Goal: Use online tool/utility: Utilize a website feature to perform a specific function

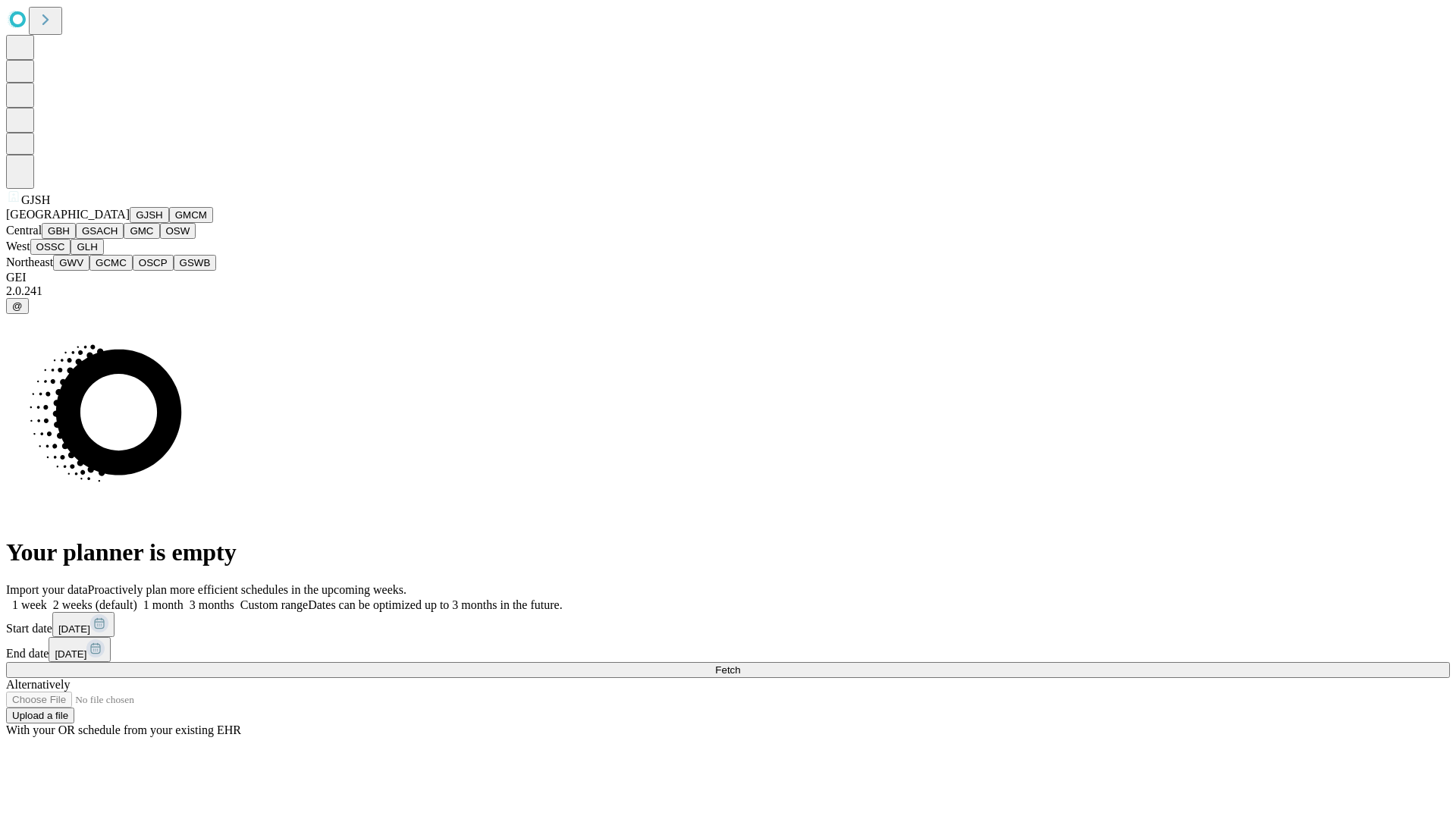
click at [130, 223] on button "GJSH" at bounding box center [149, 215] width 39 height 16
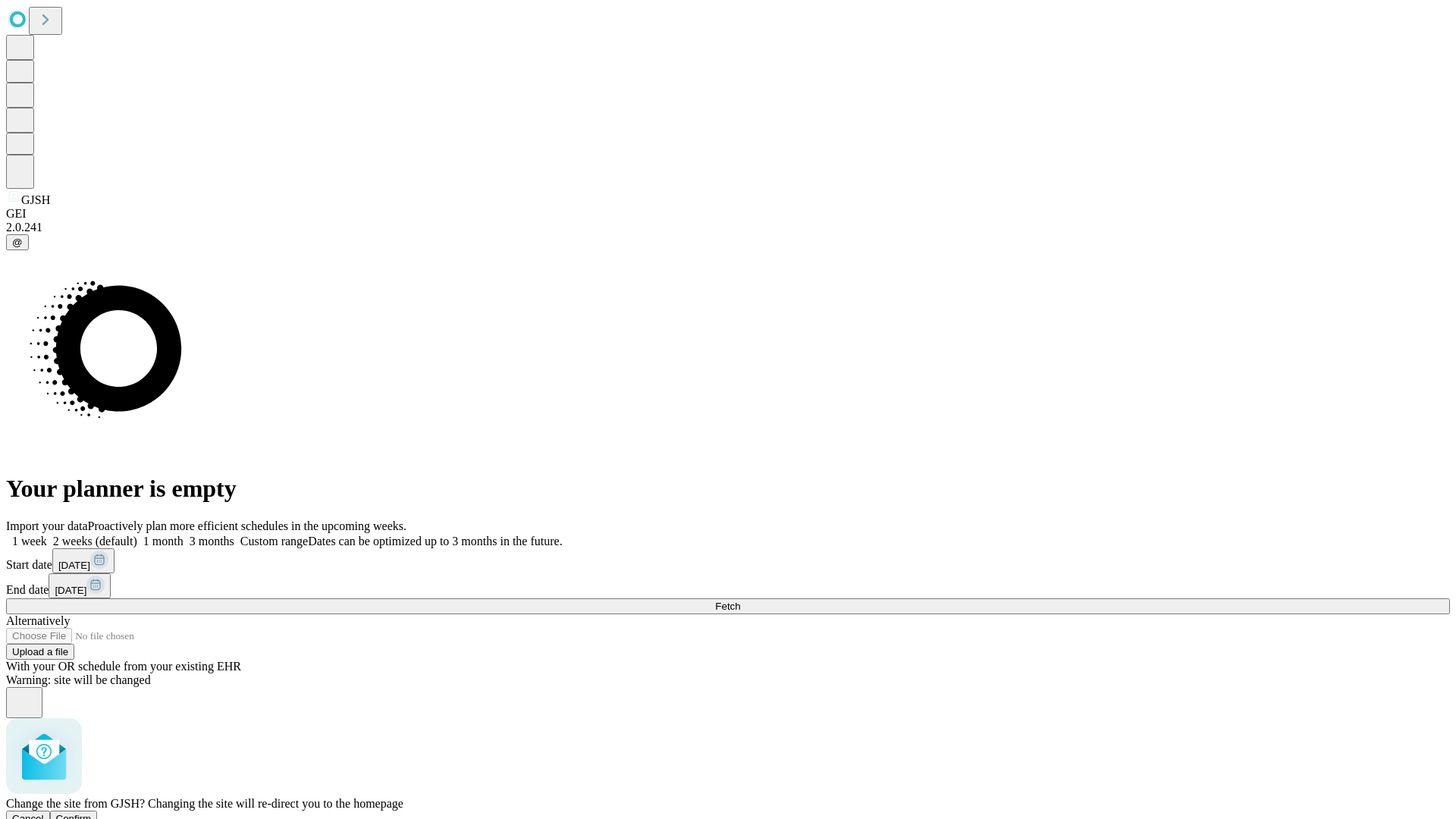
click at [92, 813] on span "Confirm" at bounding box center [74, 819] width 36 height 11
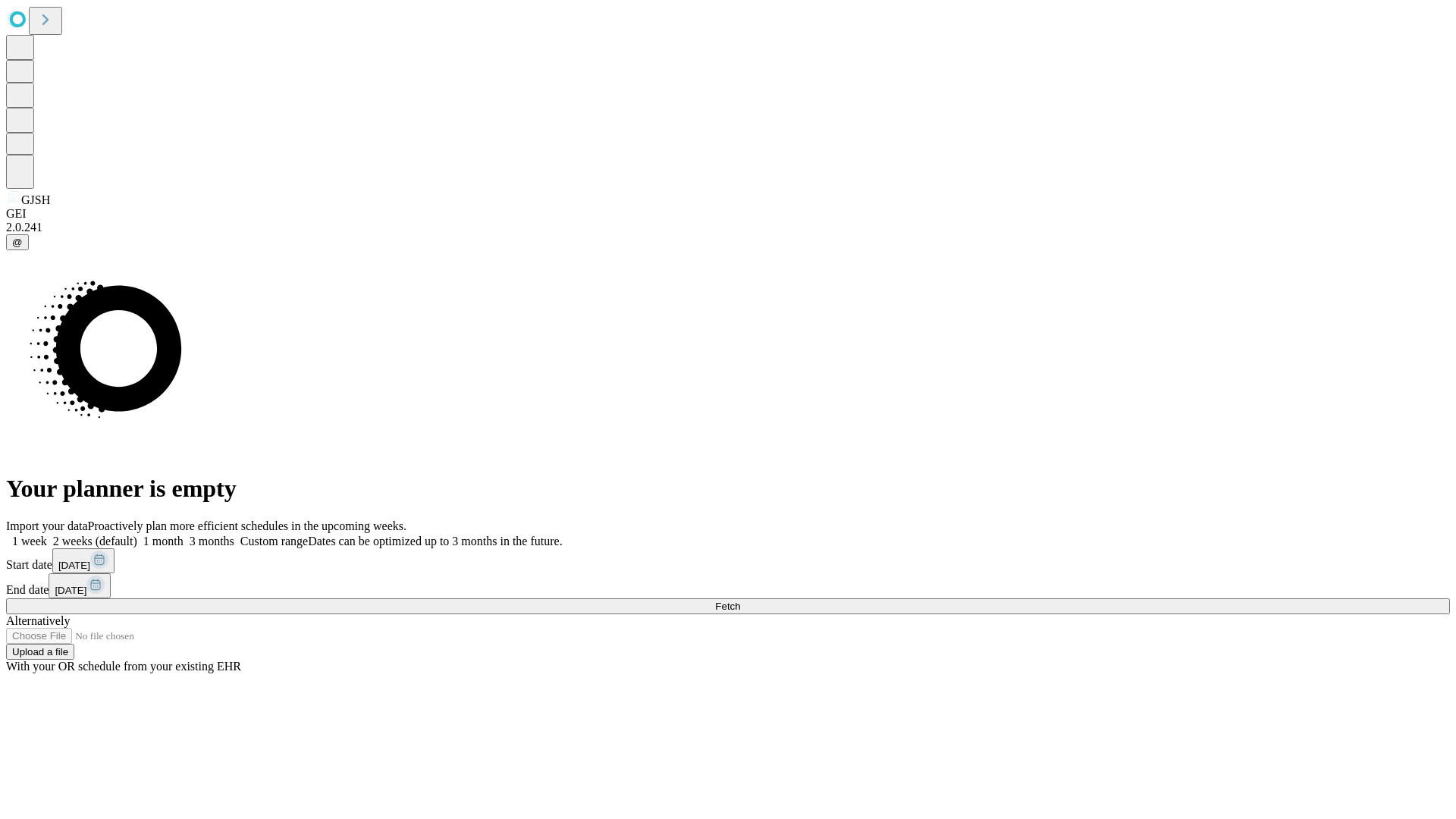
click at [137, 535] on label "2 weeks (default)" at bounding box center [92, 541] width 90 height 13
click at [741, 601] on span "Fetch" at bounding box center [728, 606] width 25 height 11
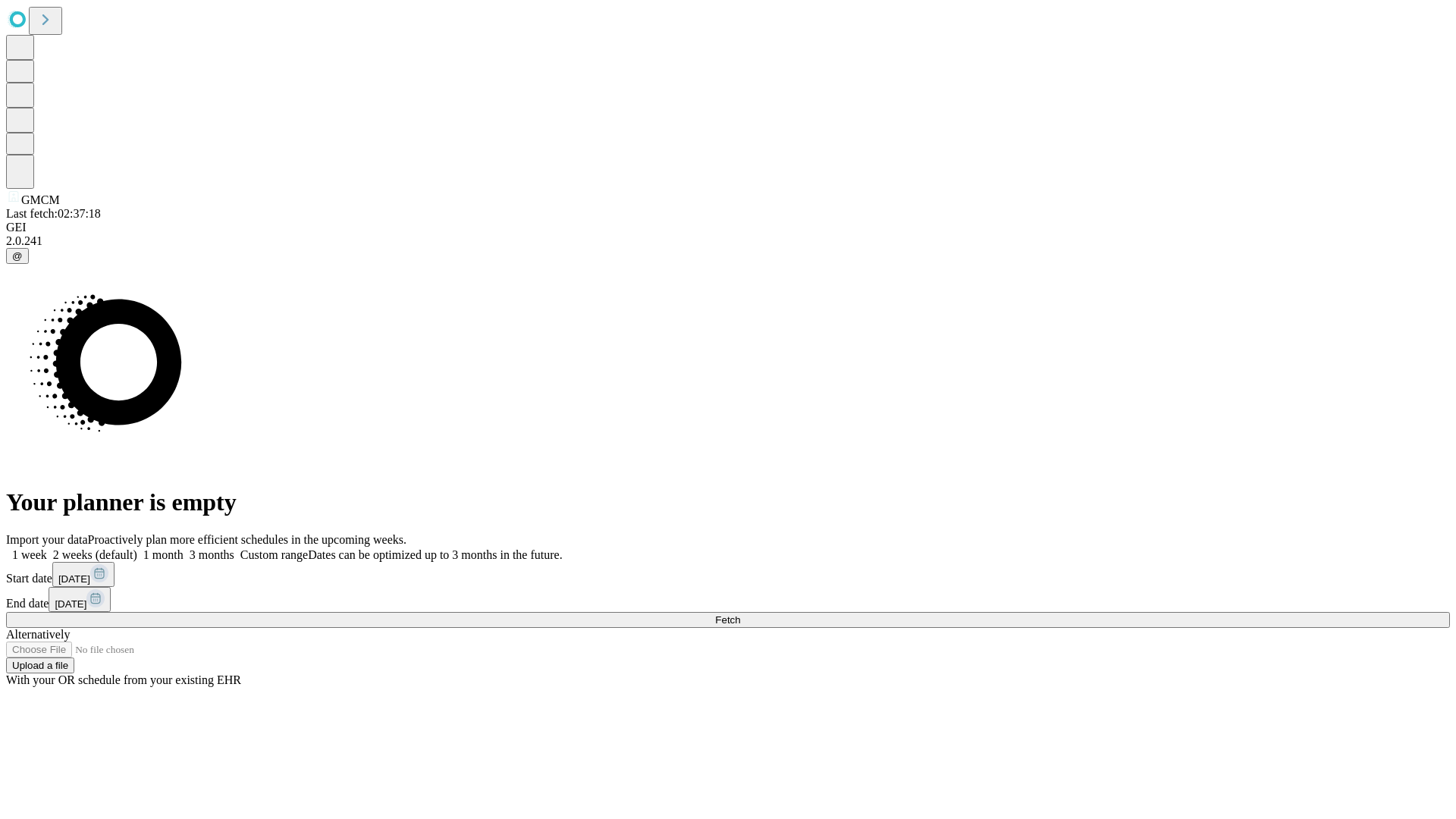
click at [741, 614] on span "Fetch" at bounding box center [728, 620] width 25 height 11
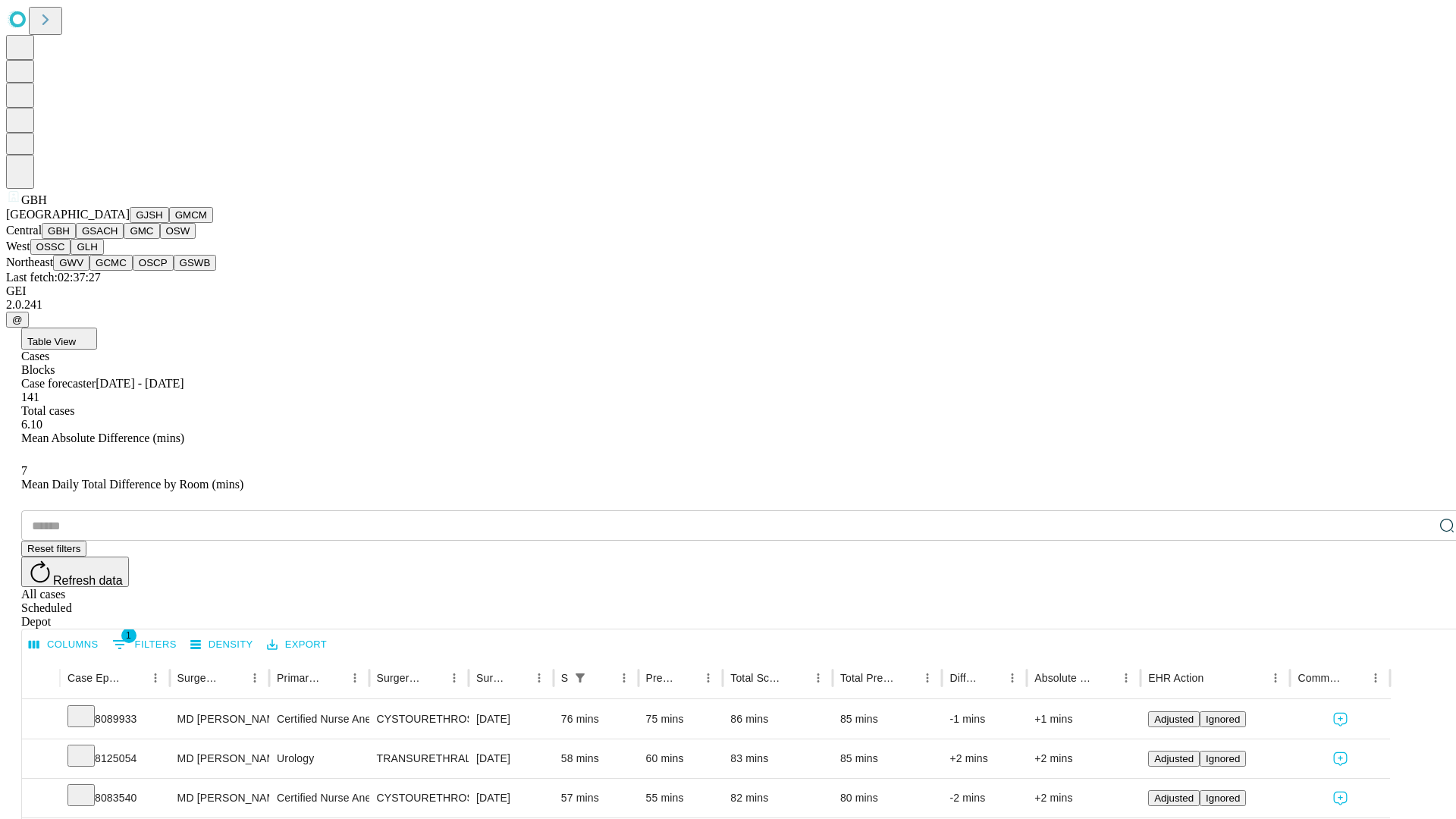
click at [117, 239] on button "GSACH" at bounding box center [99, 231] width 48 height 16
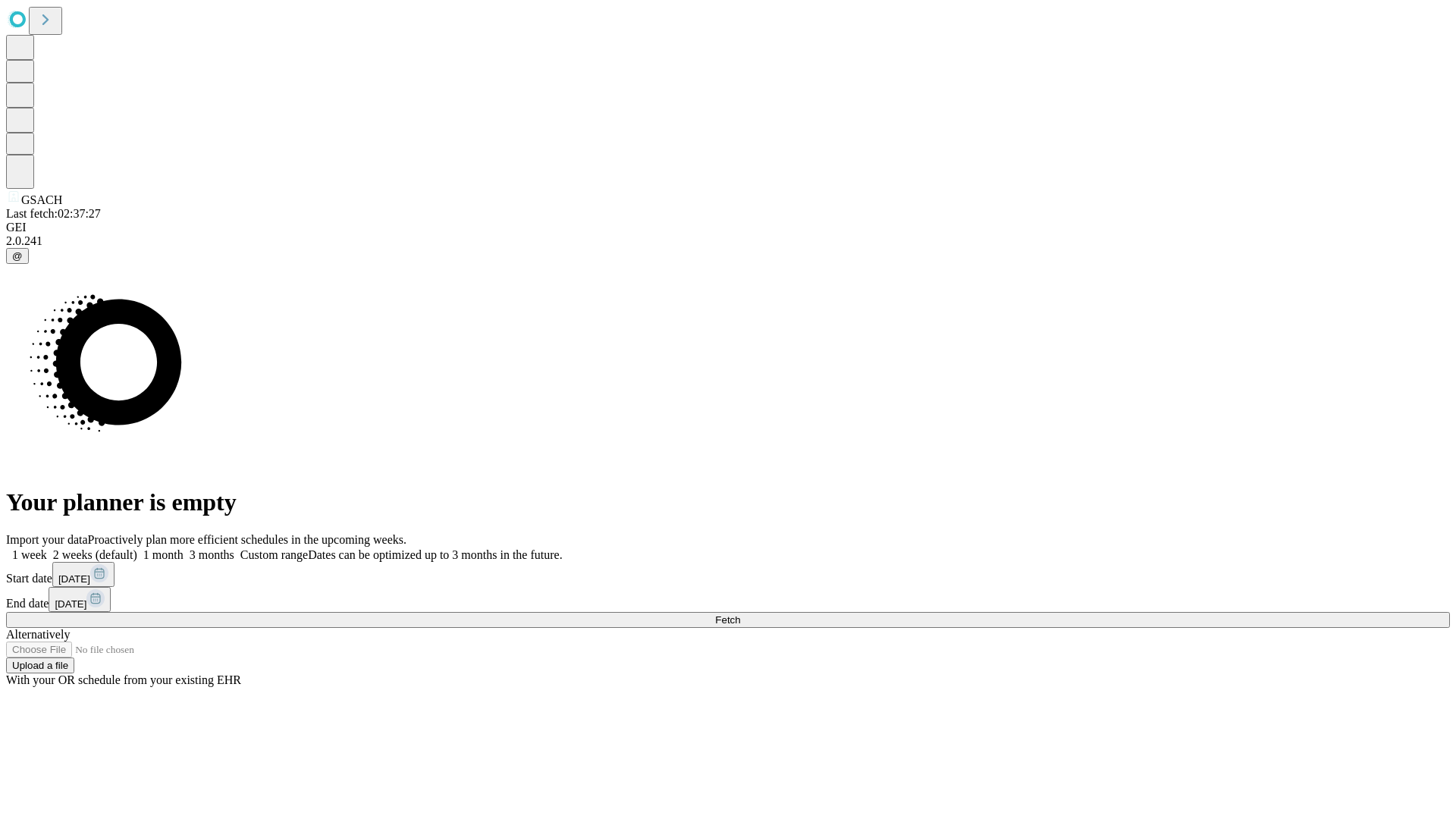
click at [137, 548] on label "2 weeks (default)" at bounding box center [92, 555] width 90 height 13
click at [741, 614] on span "Fetch" at bounding box center [728, 620] width 25 height 11
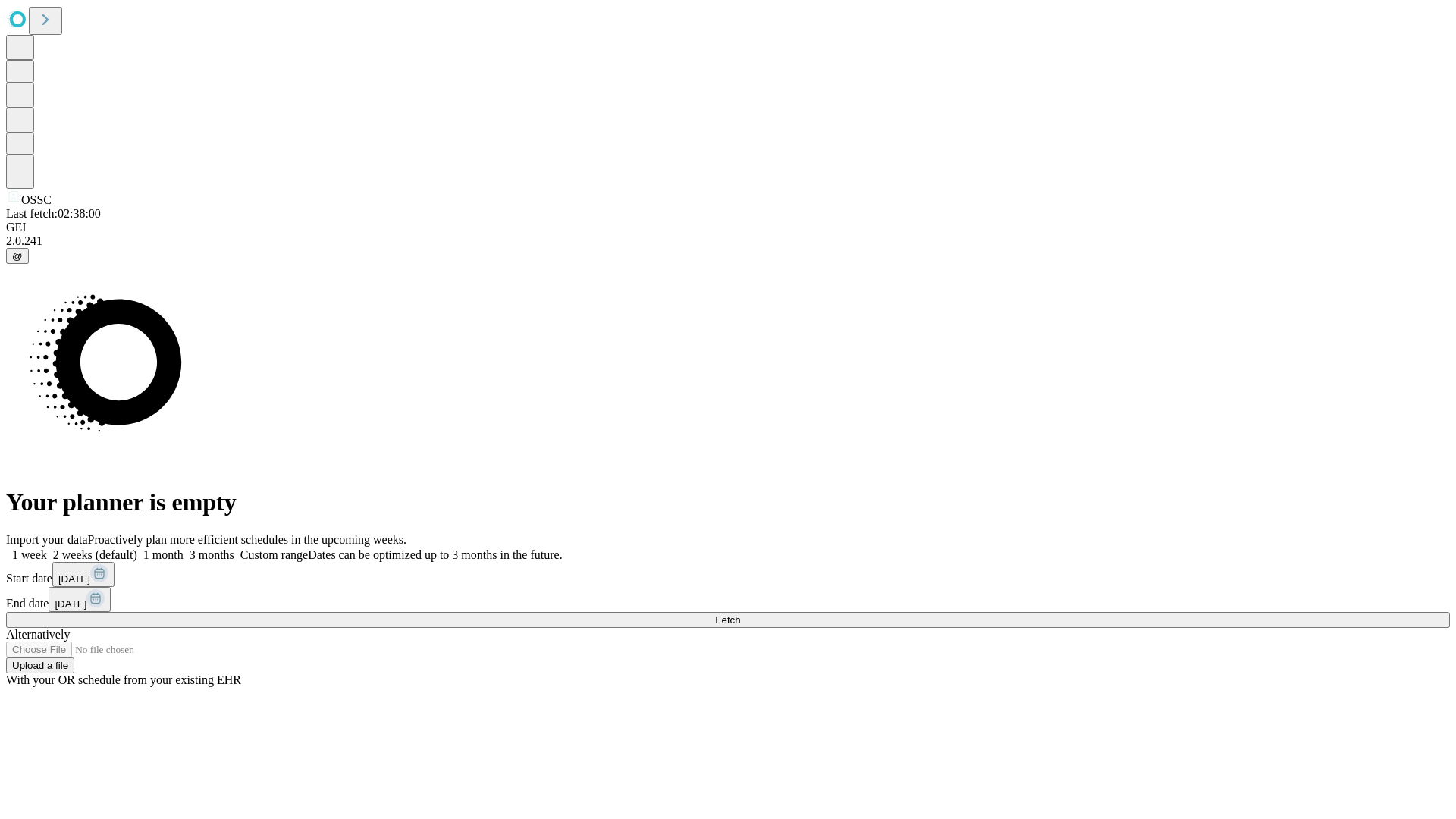
click at [137, 548] on label "2 weeks (default)" at bounding box center [92, 555] width 90 height 13
click at [741, 614] on span "Fetch" at bounding box center [728, 620] width 25 height 11
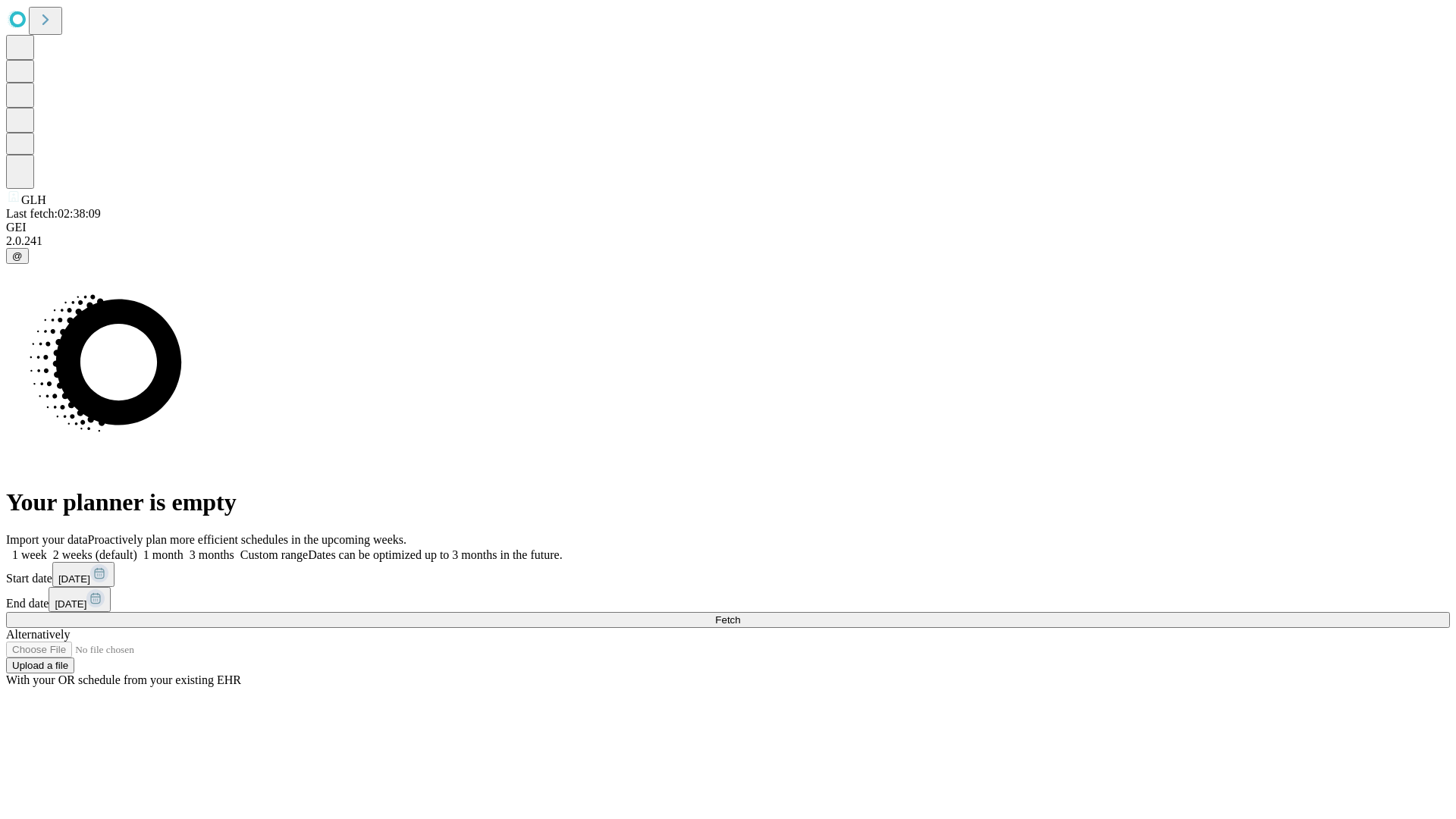
click at [741, 614] on span "Fetch" at bounding box center [728, 620] width 25 height 11
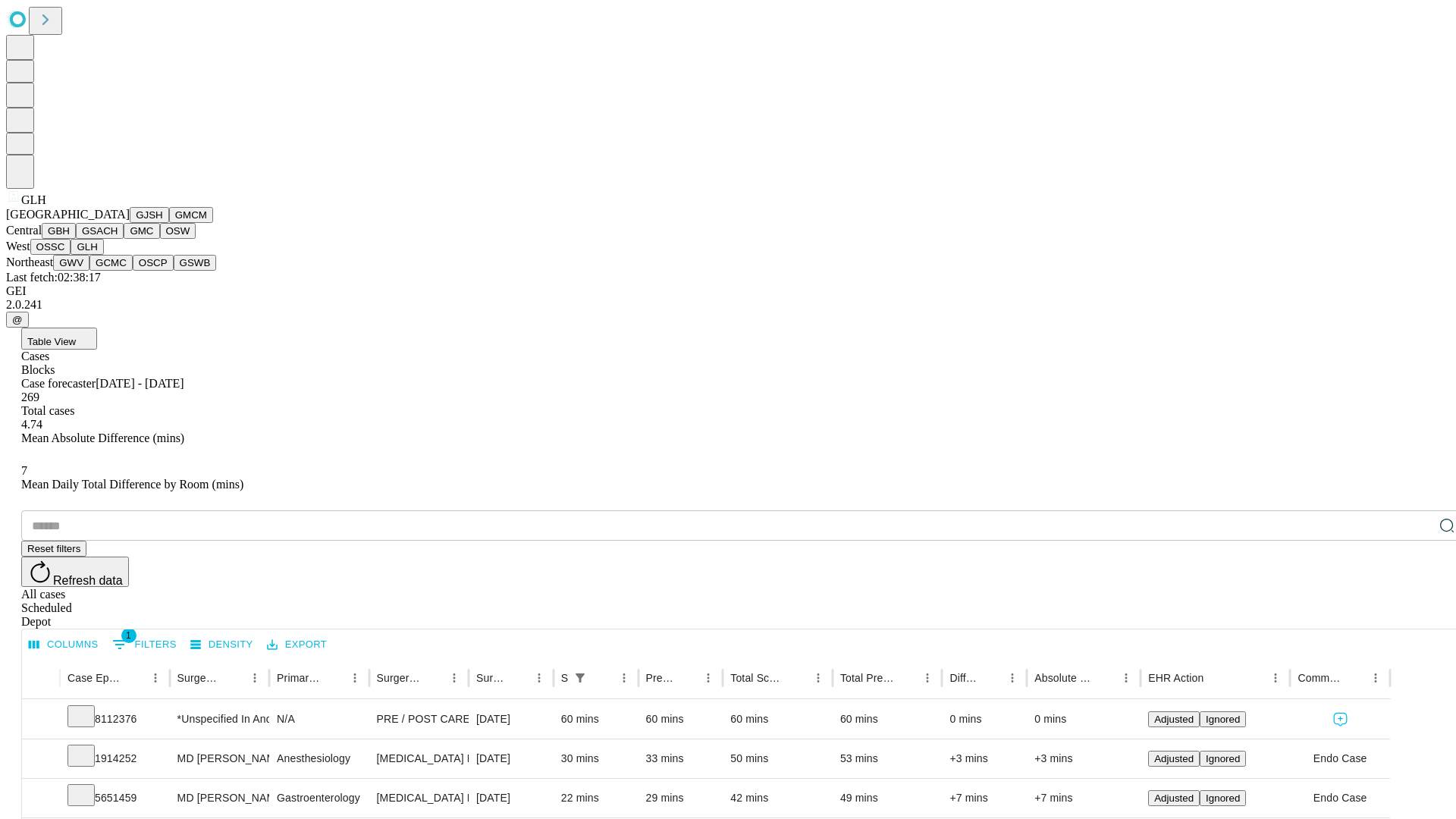
click at [90, 271] on button "GWV" at bounding box center [71, 263] width 37 height 16
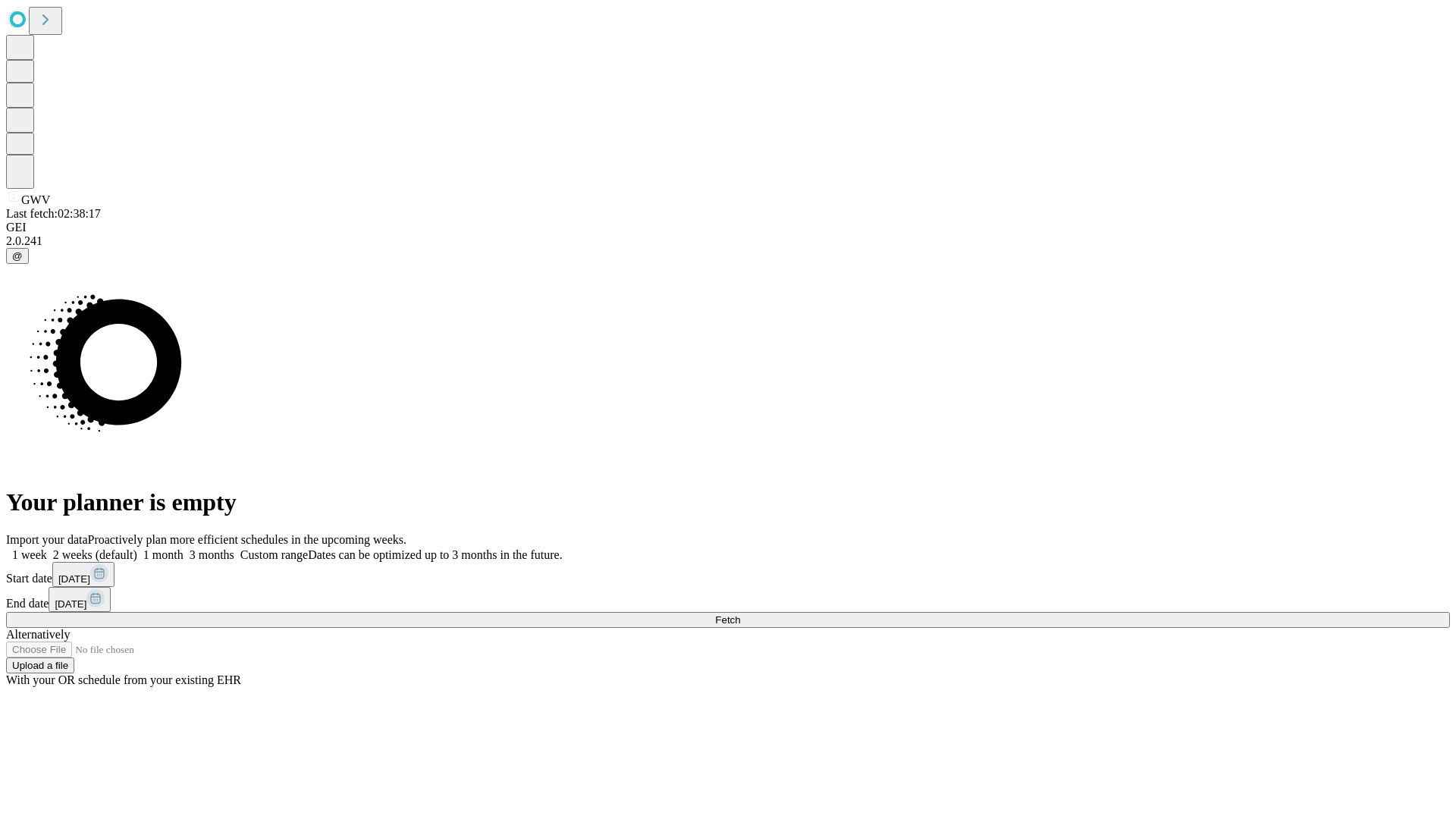
click at [137, 548] on label "2 weeks (default)" at bounding box center [92, 555] width 90 height 13
click at [741, 614] on span "Fetch" at bounding box center [728, 620] width 25 height 11
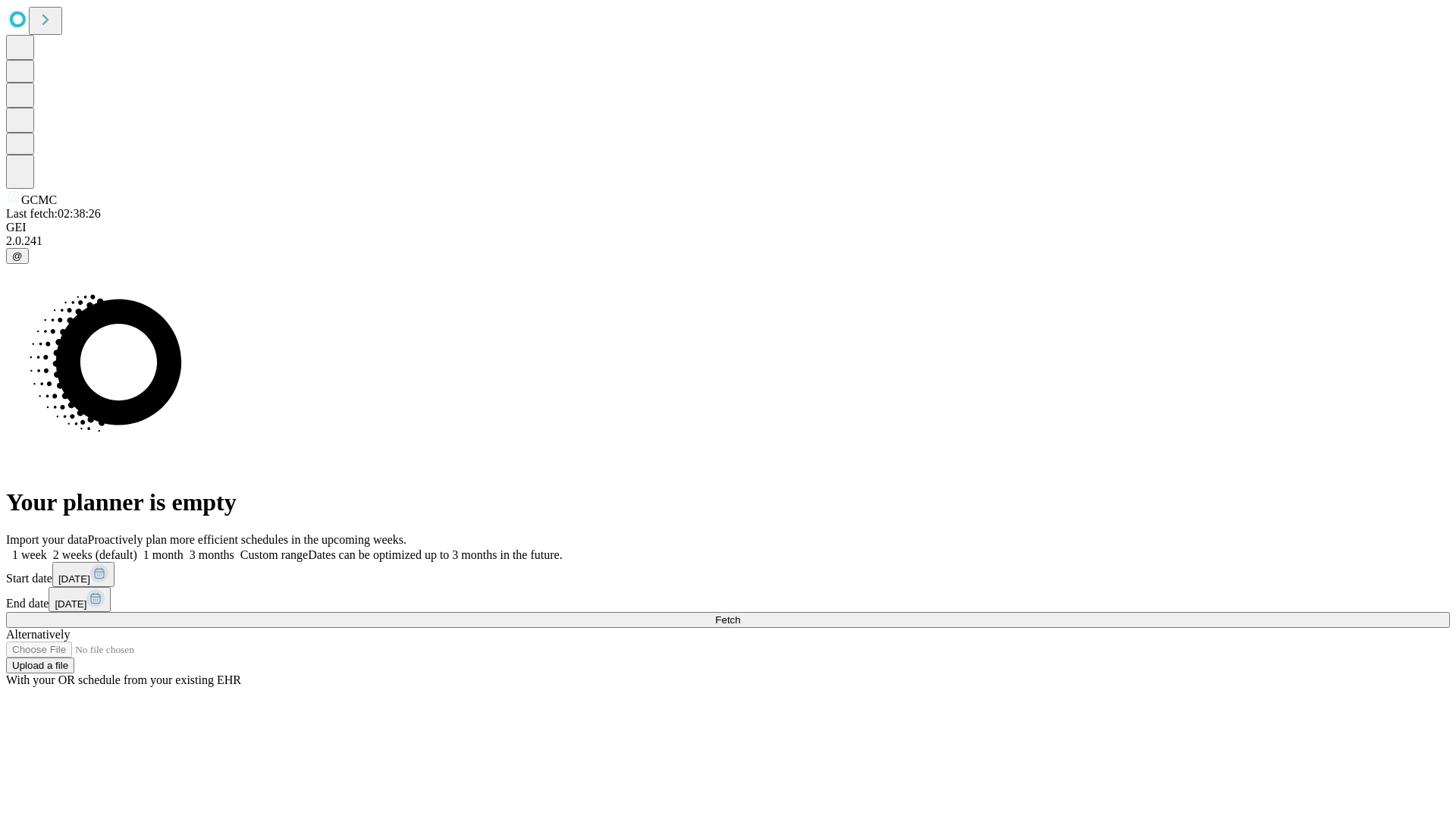
click at [137, 548] on label "2 weeks (default)" at bounding box center [92, 555] width 90 height 13
click at [741, 614] on span "Fetch" at bounding box center [728, 620] width 25 height 11
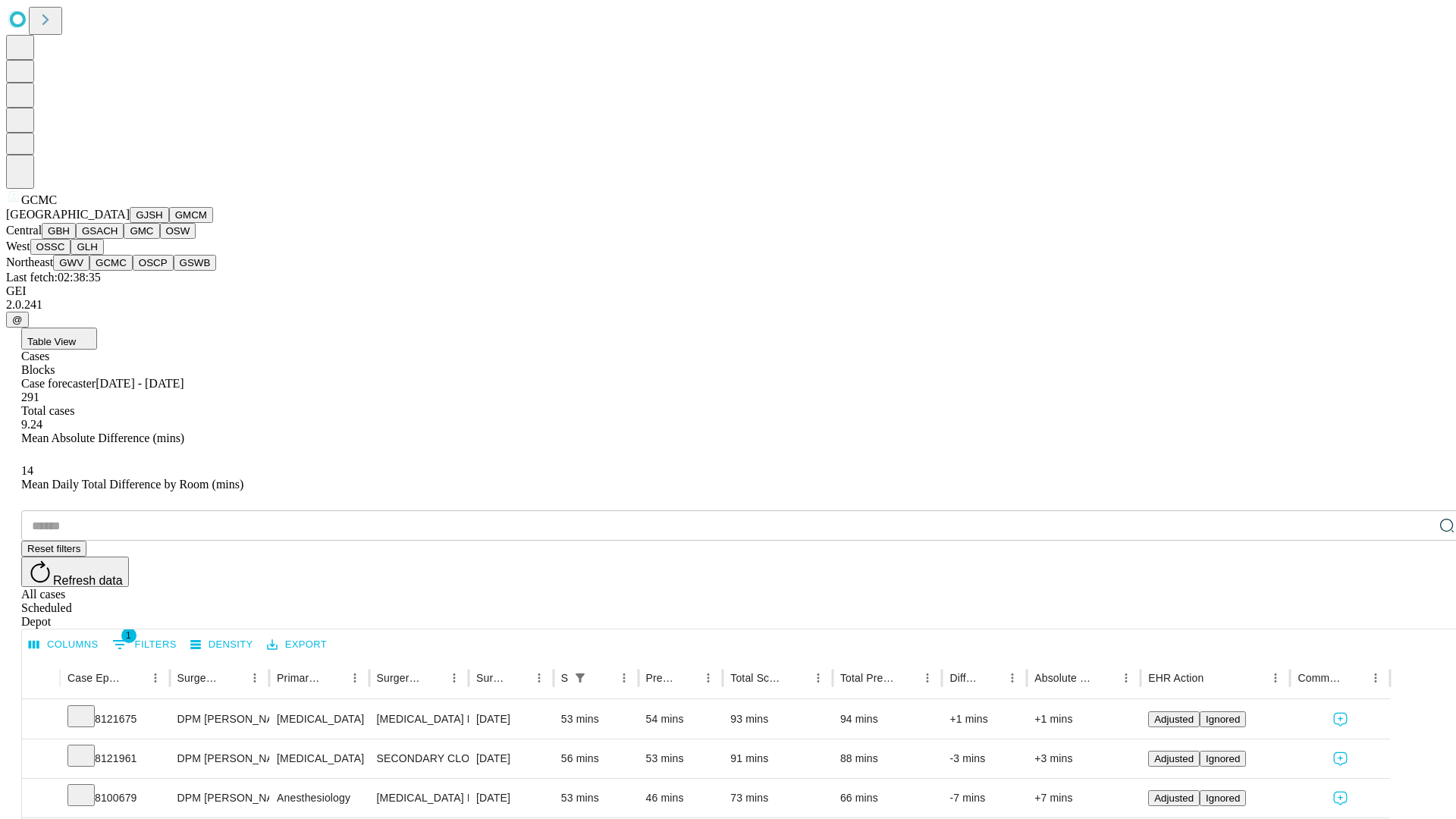
click at [133, 271] on button "OSCP" at bounding box center [153, 263] width 41 height 16
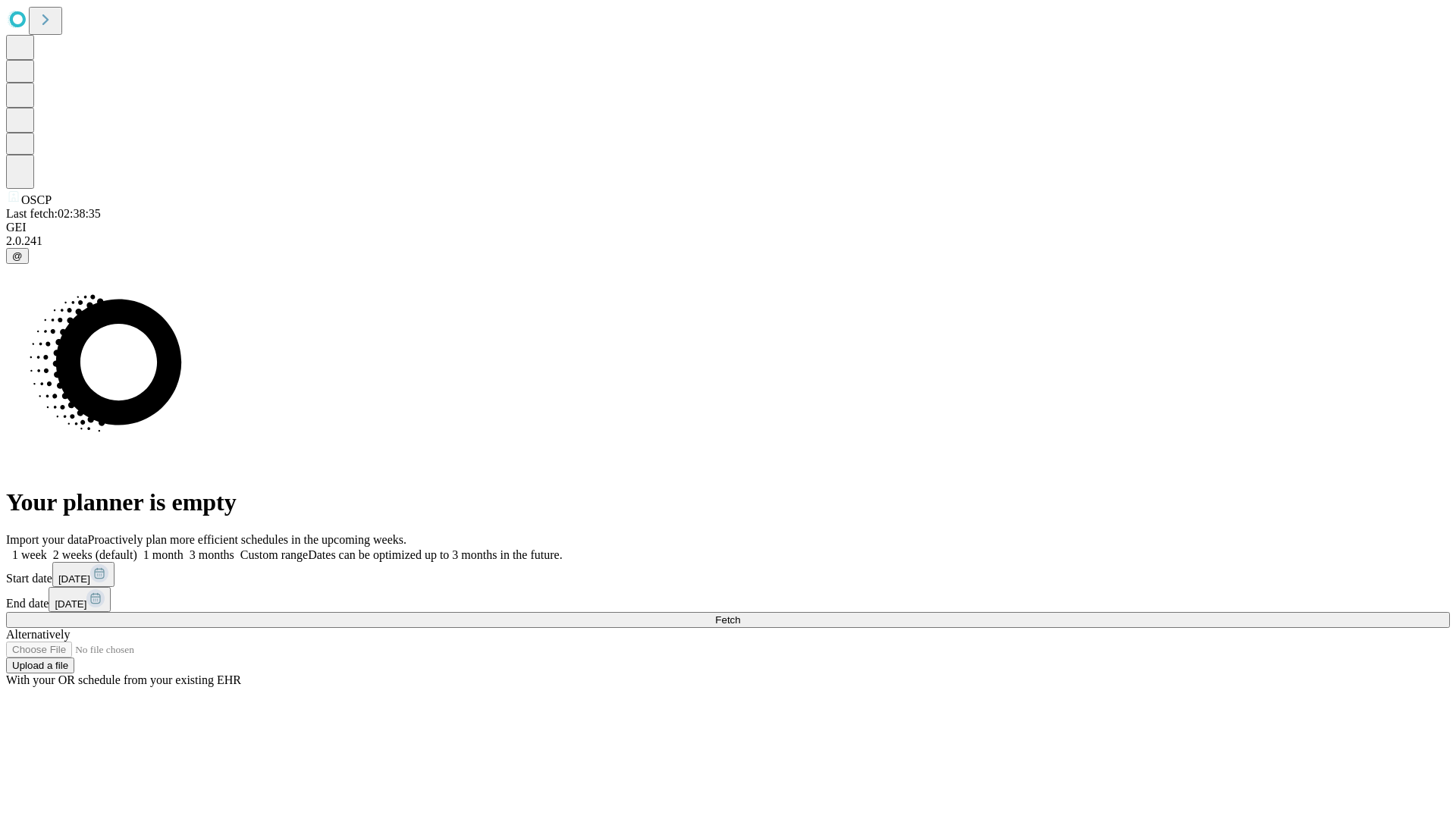
click at [137, 548] on label "2 weeks (default)" at bounding box center [92, 555] width 90 height 13
click at [741, 614] on span "Fetch" at bounding box center [728, 620] width 25 height 11
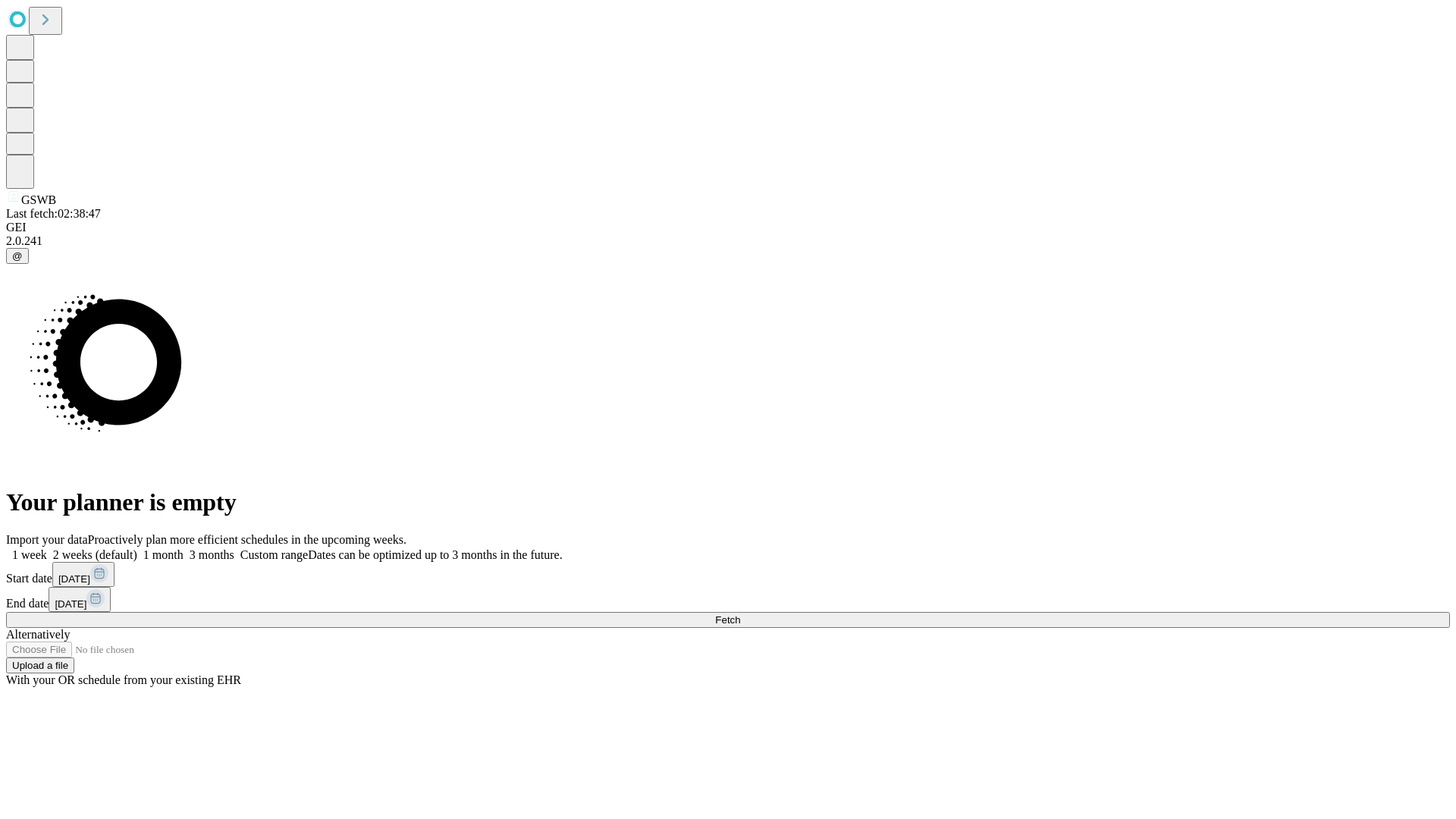
click at [137, 548] on label "2 weeks (default)" at bounding box center [92, 555] width 90 height 13
click at [741, 614] on span "Fetch" at bounding box center [728, 620] width 25 height 11
